Goal: Task Accomplishment & Management: Manage account settings

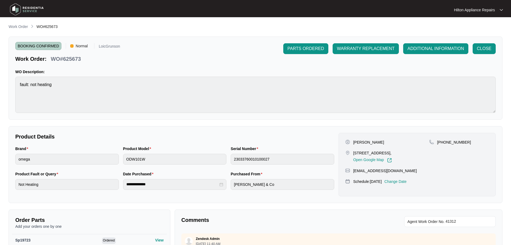
scroll to position [493, 0]
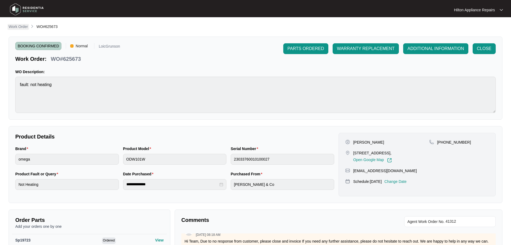
click at [16, 26] on p "Work Order" at bounding box center [18, 26] width 19 height 5
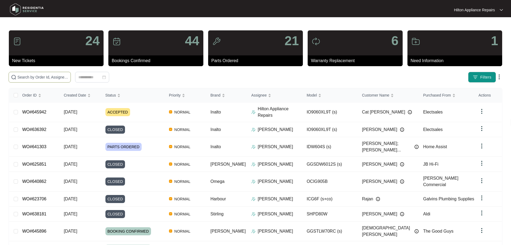
click at [67, 76] on input "text" at bounding box center [42, 77] width 51 height 6
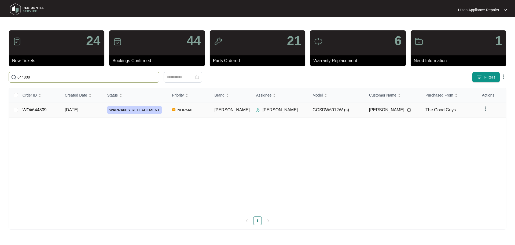
type input "644809"
click at [96, 111] on td "[DATE]" at bounding box center [82, 109] width 42 height 15
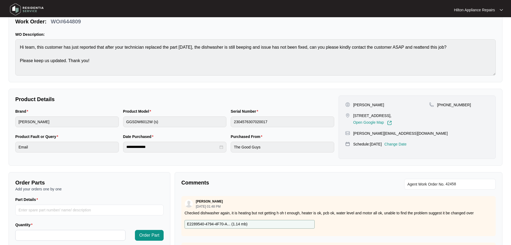
scroll to position [112, 0]
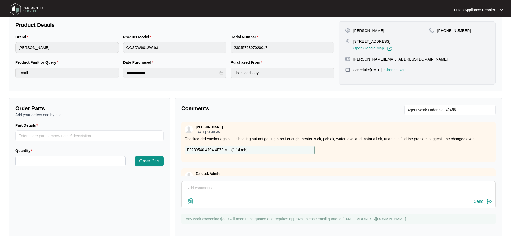
click at [245, 190] on textarea at bounding box center [338, 191] width 309 height 14
paste textarea "Good morning Sass, Please see below 🙂 1st diagnosis $169* Repair $179* 2nd diag…"
type textarea "Good morning Sass, Please see below 🙂 1st diagnosis $169* Repair $179* 2nd diag…"
click at [477, 201] on div "Send" at bounding box center [479, 201] width 10 height 5
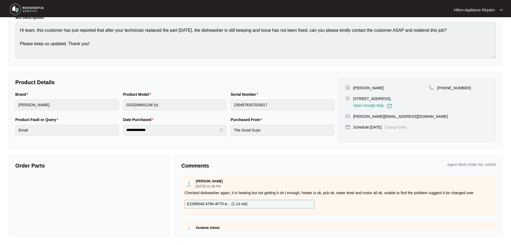
scroll to position [54, 0]
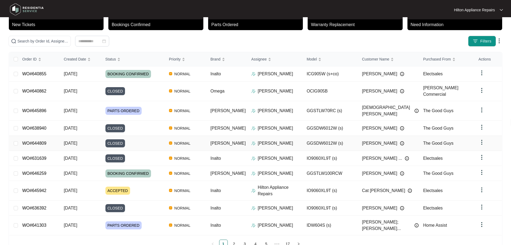
scroll to position [36, 0]
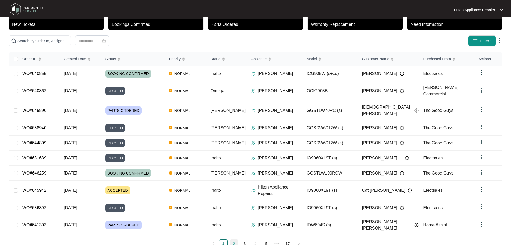
click at [232, 239] on link "2" at bounding box center [234, 243] width 8 height 8
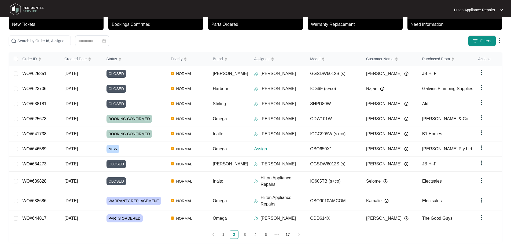
scroll to position [31, 0]
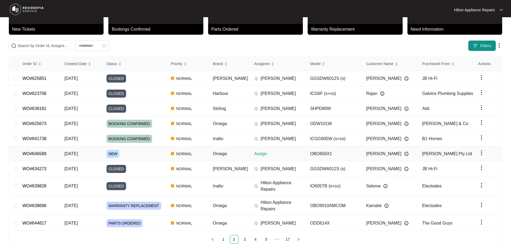
click at [163, 152] on div "Order ID Created Date Status Priority Brand Assignee Model Customer Name Purcha…" at bounding box center [255, 150] width 493 height 187
click at [282, 151] on p "Assign" at bounding box center [280, 153] width 52 height 6
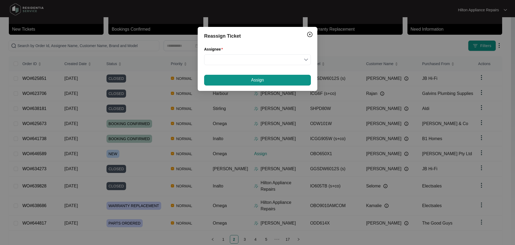
click at [144, 154] on div "Reassign Ticket Assignee Assign" at bounding box center [257, 122] width 515 height 245
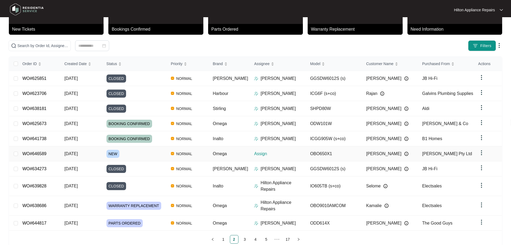
click at [129, 153] on div "NEW" at bounding box center [137, 154] width 60 height 8
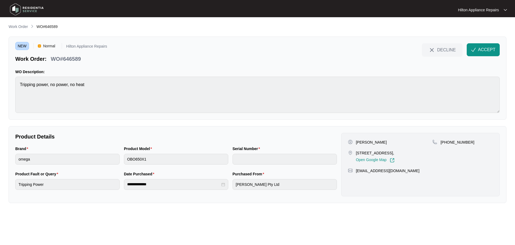
click at [0, 82] on main "**********" at bounding box center [257, 122] width 515 height 245
click at [482, 52] on span "ACCEPT" at bounding box center [486, 49] width 17 height 6
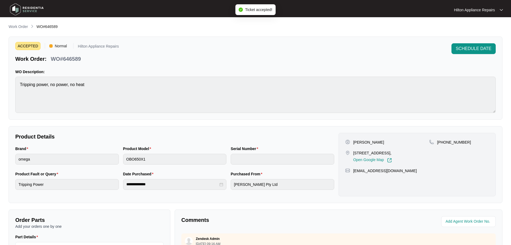
scroll to position [27, 0]
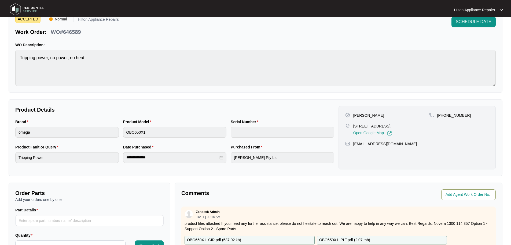
click at [460, 194] on input "string" at bounding box center [469, 194] width 47 height 6
click at [459, 193] on input "string" at bounding box center [469, 194] width 47 height 6
type input "42534"
click at [424, 180] on div "**********" at bounding box center [256, 159] width 494 height 324
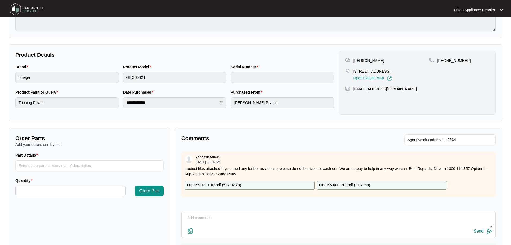
scroll to position [112, 0]
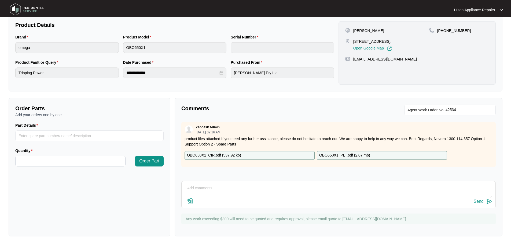
click at [256, 187] on textarea at bounding box center [338, 191] width 309 height 14
click at [222, 189] on textarea "LMTC + Sent Txt" at bounding box center [338, 191] width 309 height 14
paste textarea "Hi [PERSON_NAME], We have attempted to make contact to schedule your appliance …"
type textarea "LMTC + Sent Txt Hi [PERSON_NAME], We have attempted to make contact to schedule…"
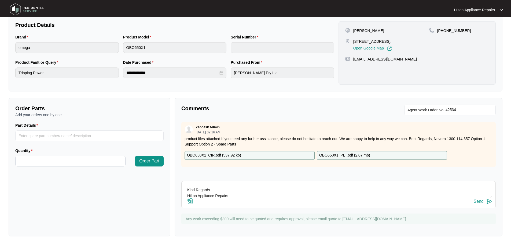
click at [480, 202] on div "Send" at bounding box center [479, 201] width 10 height 5
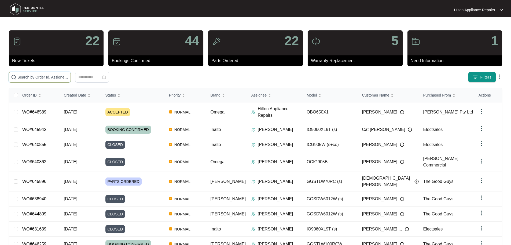
click at [64, 77] on input "text" at bounding box center [42, 77] width 51 height 6
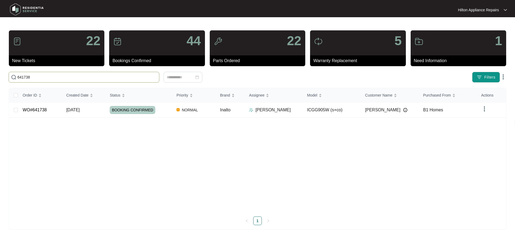
type input "641738"
click at [206, 108] on td "NORMAL" at bounding box center [193, 109] width 43 height 15
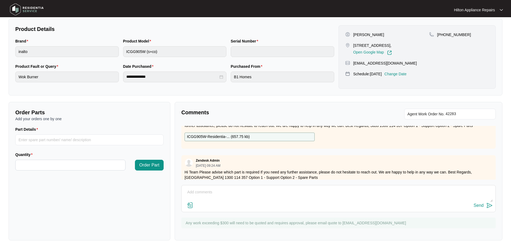
scroll to position [183, 0]
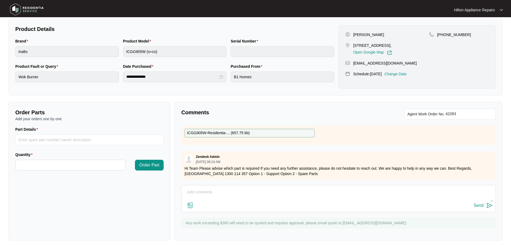
click at [214, 130] on p "ICGG905W-Residentia-... ( 657.75 kb )" at bounding box center [218, 133] width 63 height 6
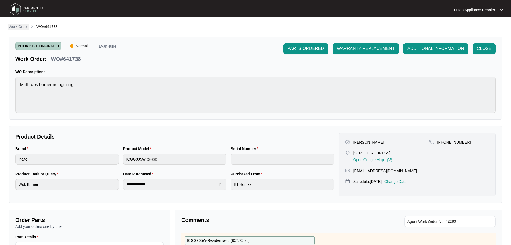
click at [14, 25] on p "Work Order" at bounding box center [18, 26] width 19 height 5
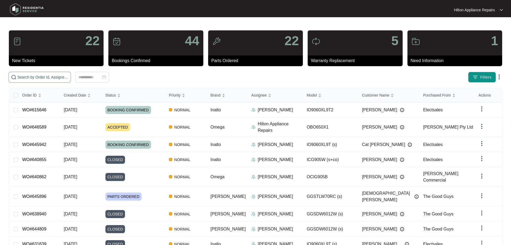
click at [68, 77] on input "text" at bounding box center [42, 77] width 51 height 6
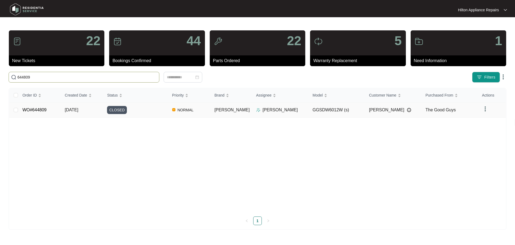
type input "644809"
click at [159, 110] on div "CLOSED" at bounding box center [137, 110] width 61 height 8
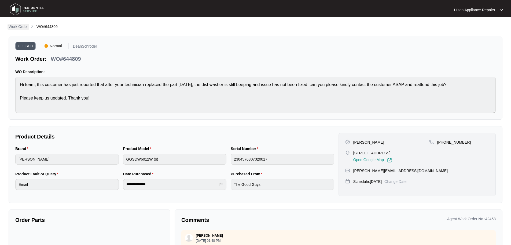
click at [26, 26] on p "Work Order" at bounding box center [18, 26] width 19 height 5
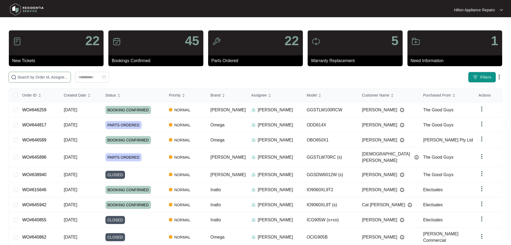
click at [59, 77] on input "text" at bounding box center [42, 77] width 51 height 6
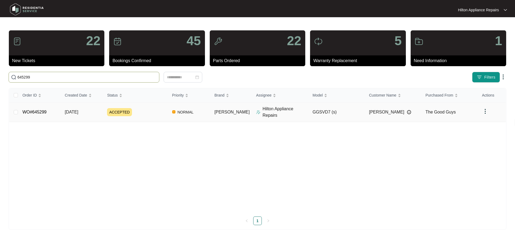
type input "645299"
click at [153, 109] on div "ACCEPTED" at bounding box center [137, 112] width 61 height 8
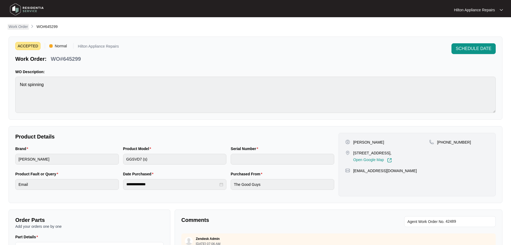
click at [24, 27] on p "Work Order" at bounding box center [18, 26] width 19 height 5
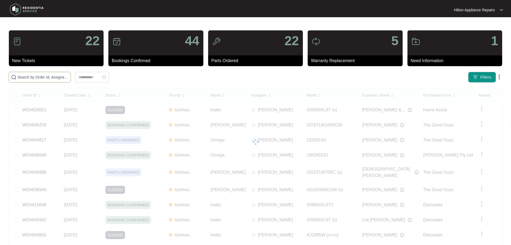
click at [40, 77] on input "text" at bounding box center [42, 77] width 51 height 6
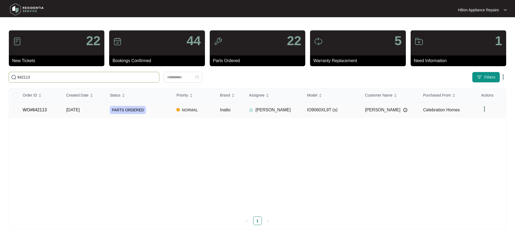
type input "642113"
click at [162, 108] on div "PARTS ORDERED" at bounding box center [141, 110] width 63 height 8
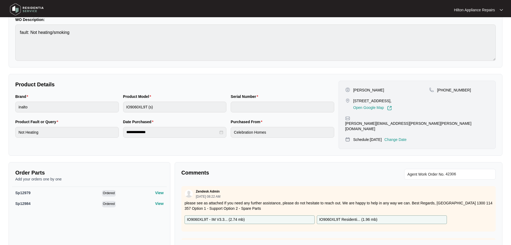
scroll to position [54, 0]
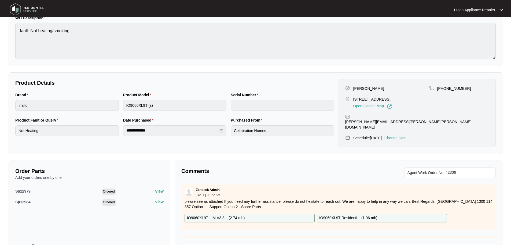
click at [400, 135] on p "Change Date" at bounding box center [396, 137] width 22 height 5
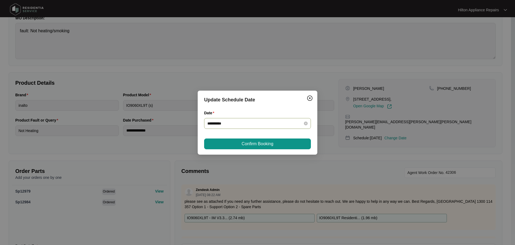
click at [303, 122] on div "**********" at bounding box center [258, 123] width 100 height 6
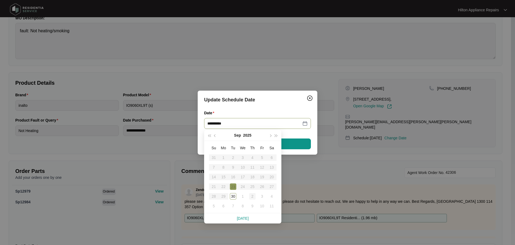
type input "**********"
click at [251, 197] on div "2" at bounding box center [252, 196] width 6 height 6
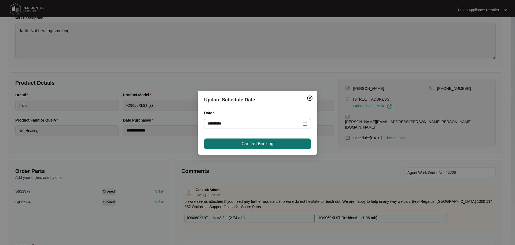
click at [259, 143] on span "Confirm Booking" at bounding box center [258, 143] width 32 height 6
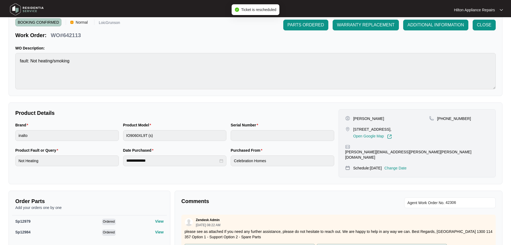
scroll to position [0, 0]
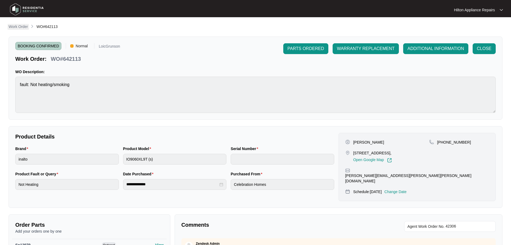
click at [20, 28] on p "Work Order" at bounding box center [18, 26] width 19 height 5
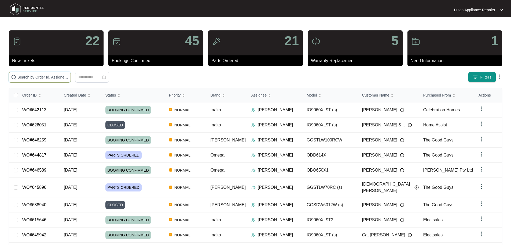
click at [45, 75] on input "text" at bounding box center [42, 77] width 51 height 6
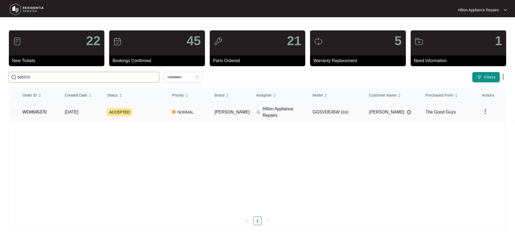
type input "645370"
click at [157, 110] on div "ACCEPTED" at bounding box center [137, 112] width 61 height 8
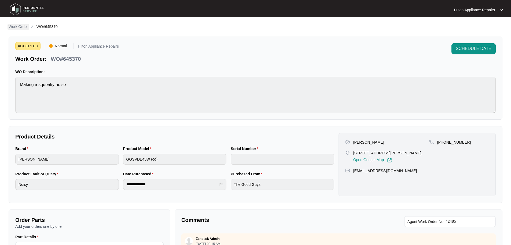
click at [14, 27] on p "Work Order" at bounding box center [18, 26] width 19 height 5
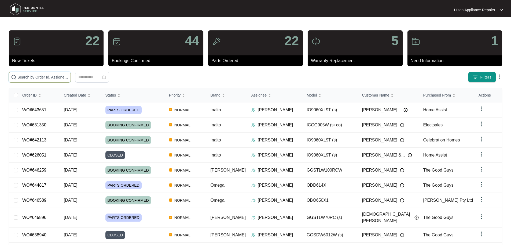
click at [51, 74] on input "text" at bounding box center [42, 77] width 51 height 6
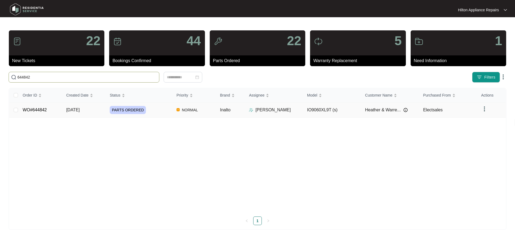
type input "644842"
click at [210, 109] on td "NORMAL" at bounding box center [193, 109] width 43 height 15
